Goal: Find specific page/section: Find specific page/section

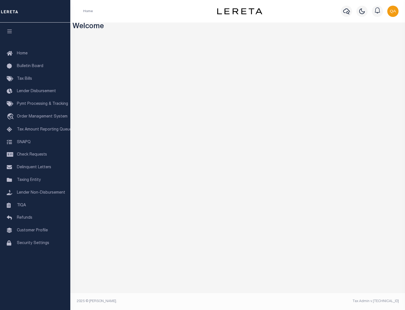
click at [35, 205] on link "TIQA" at bounding box center [35, 205] width 70 height 13
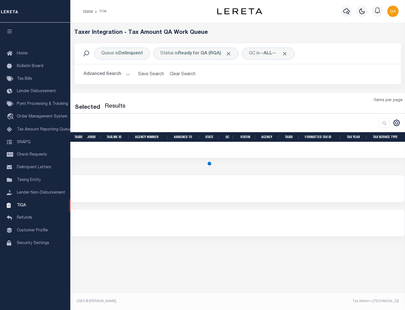
select select "200"
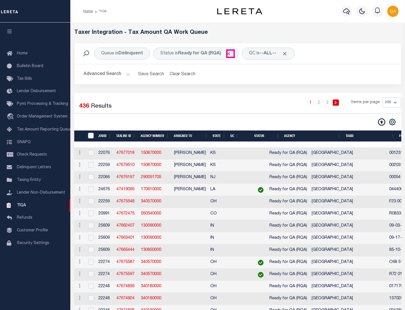
click at [230, 53] on span "Click to Remove" at bounding box center [229, 54] width 6 height 6
